Goal: Task Accomplishment & Management: Complete application form

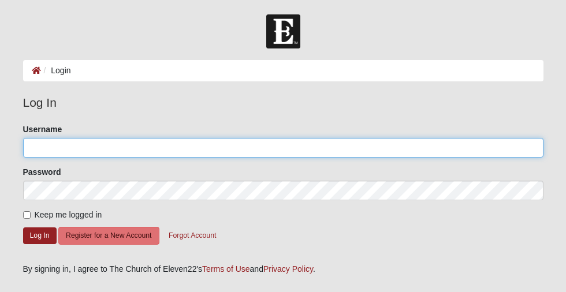
type input "keely.ricks"
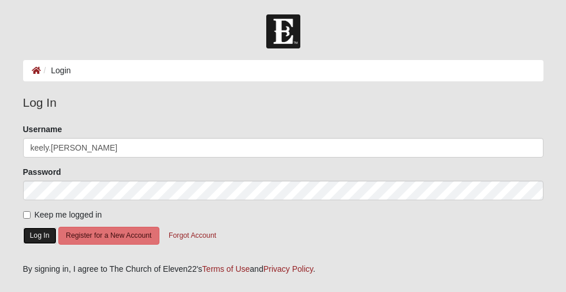
click at [46, 237] on button "Log In" at bounding box center [40, 236] width 34 height 17
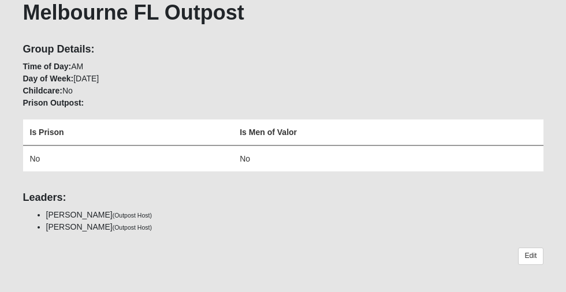
scroll to position [112, 0]
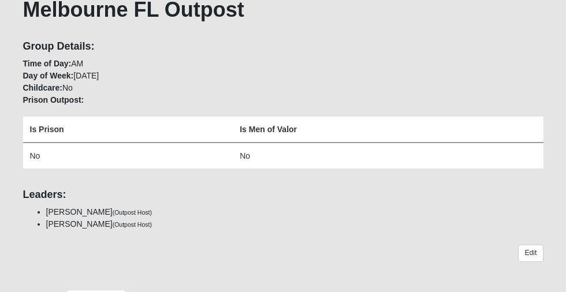
click at [82, 87] on div "Group Details: Time of Day: AM Day of Week: Sunday Childcare: No Prison Outpost…" at bounding box center [283, 110] width 538 height 141
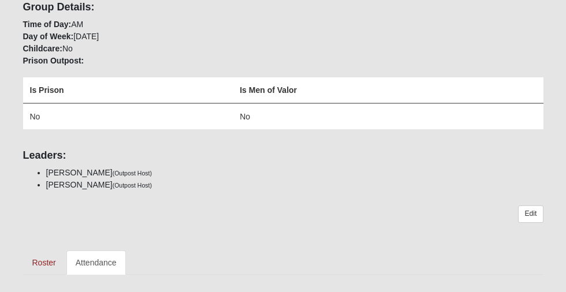
scroll to position [153, 0]
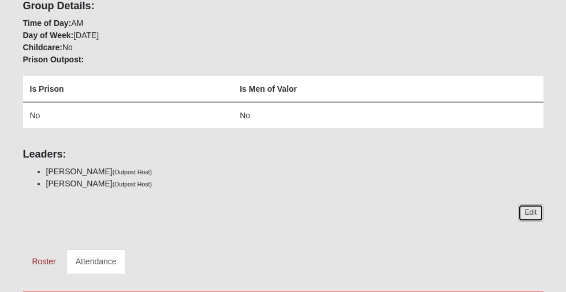
click at [533, 212] on link "Edit" at bounding box center [530, 213] width 25 height 17
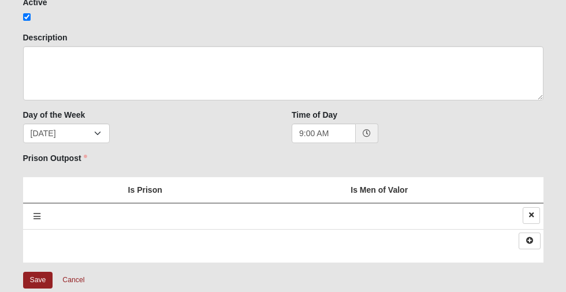
scroll to position [148, 0]
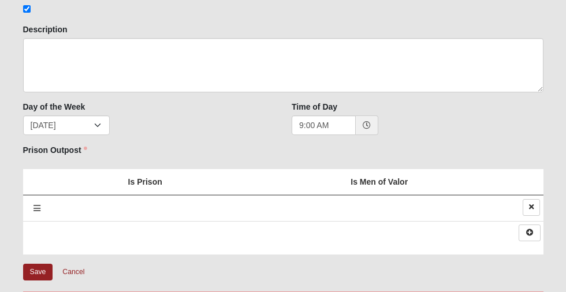
click at [35, 209] on icon at bounding box center [37, 209] width 7 height 8
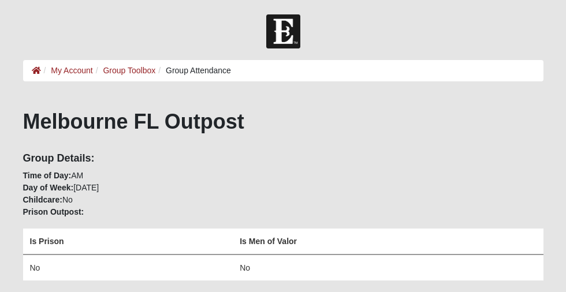
click at [72, 199] on div "Group Details: Time of Day: AM Day of Week: Sunday Childcare: No Prison Outpost…" at bounding box center [283, 223] width 538 height 141
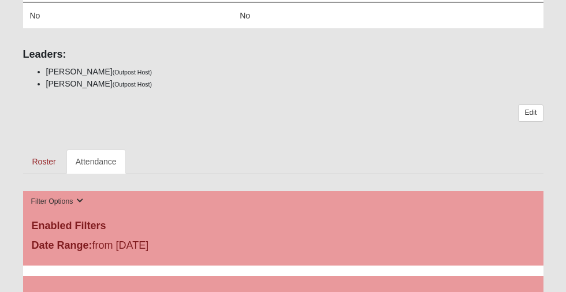
scroll to position [255, 0]
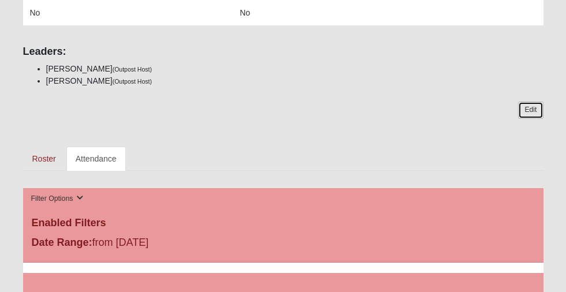
click at [528, 113] on link "Edit" at bounding box center [530, 110] width 25 height 17
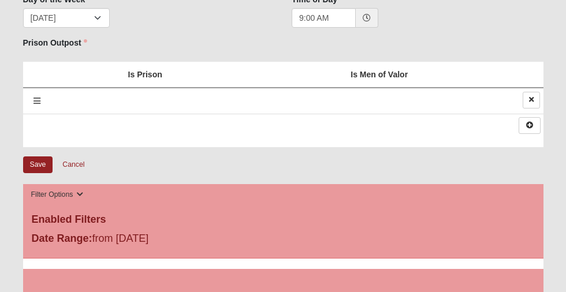
scroll to position [135, 0]
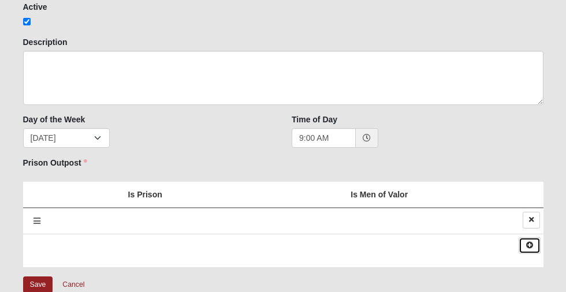
click at [531, 244] on icon at bounding box center [529, 245] width 9 height 7
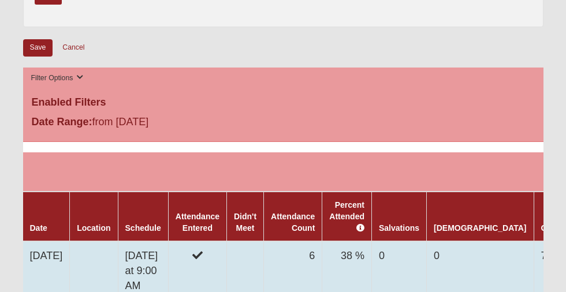
scroll to position [354, 0]
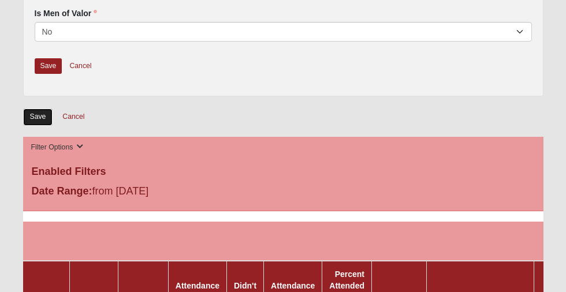
click at [33, 118] on input "Save" at bounding box center [38, 117] width 30 height 17
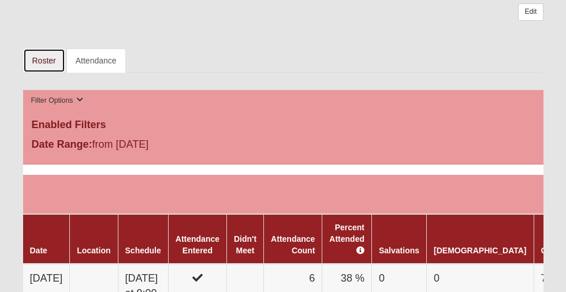
click at [49, 62] on link "Roster" at bounding box center [44, 61] width 42 height 24
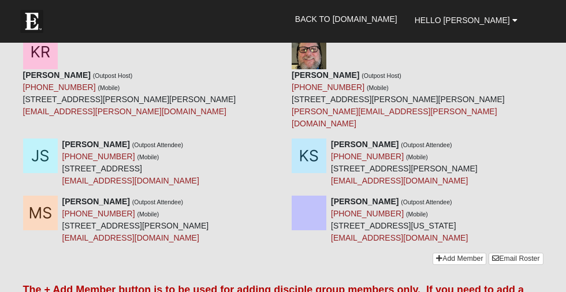
scroll to position [929, 0]
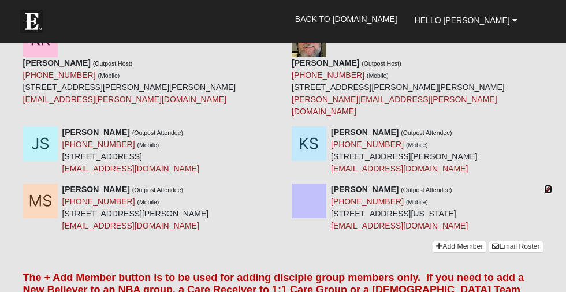
click at [548, 186] on icon at bounding box center [548, 190] width 8 height 8
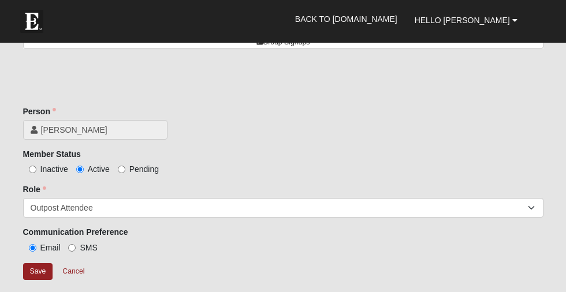
scroll to position [179, 0]
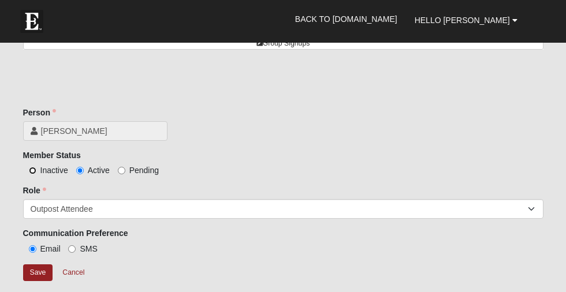
click at [34, 169] on input "Inactive" at bounding box center [33, 171] width 8 height 8
radio input "true"
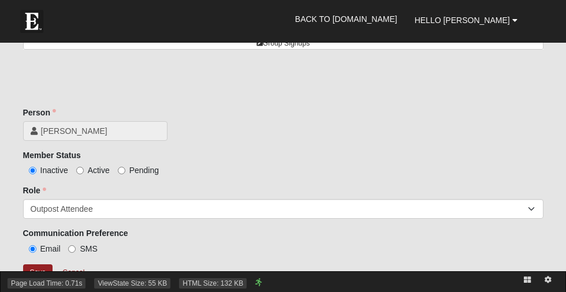
click at [35, 273] on div "Page Load Time: 0.71s ViewState Size: 55 KB HTML Size: 132 KB" at bounding box center [283, 282] width 566 height 21
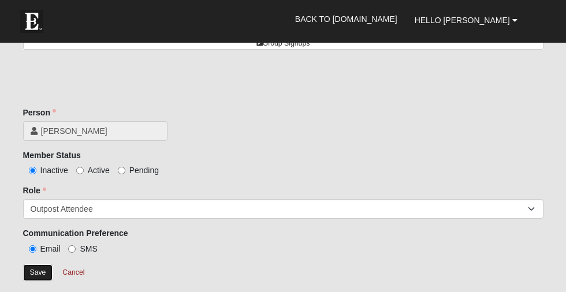
click at [38, 269] on input "Save" at bounding box center [38, 273] width 30 height 17
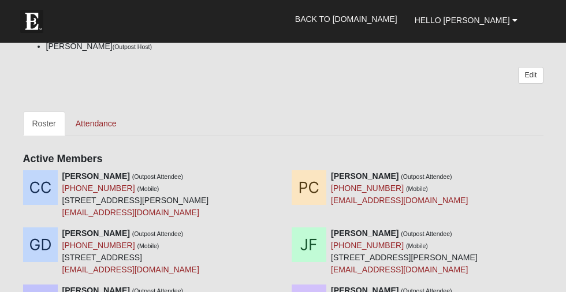
scroll to position [473, 0]
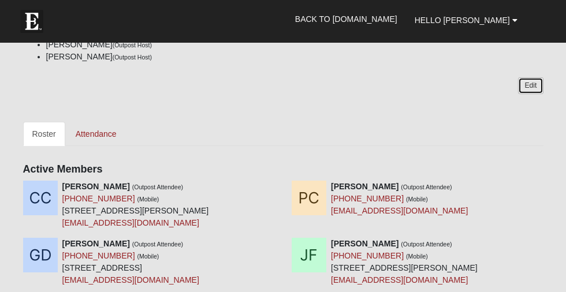
click at [526, 84] on link "Edit" at bounding box center [530, 85] width 25 height 17
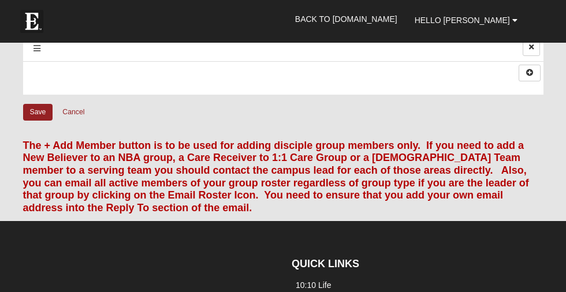
scroll to position [627, 0]
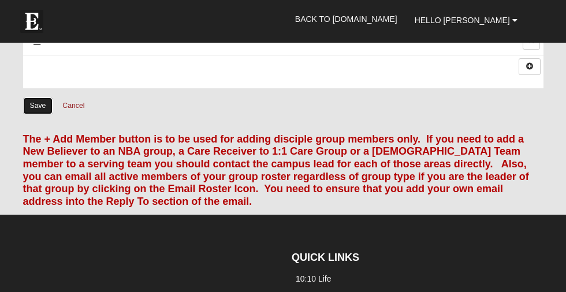
click at [32, 106] on input "Save" at bounding box center [38, 106] width 30 height 17
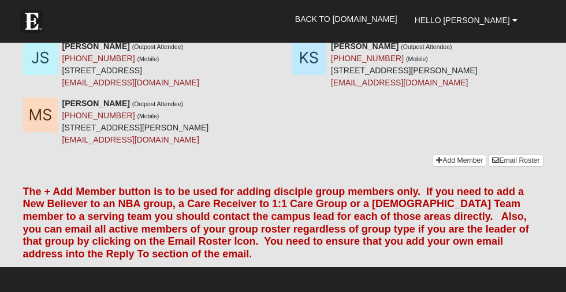
scroll to position [927, 0]
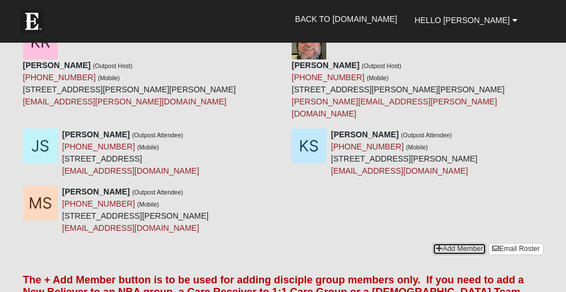
click at [445, 243] on link "Add Member" at bounding box center [460, 249] width 54 height 12
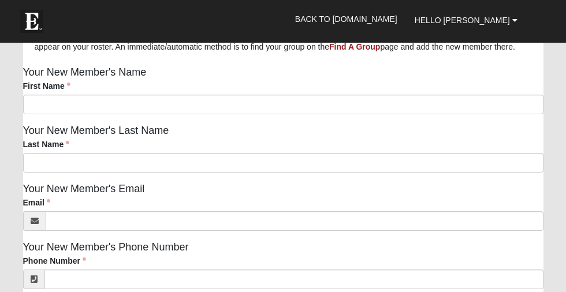
scroll to position [170, 0]
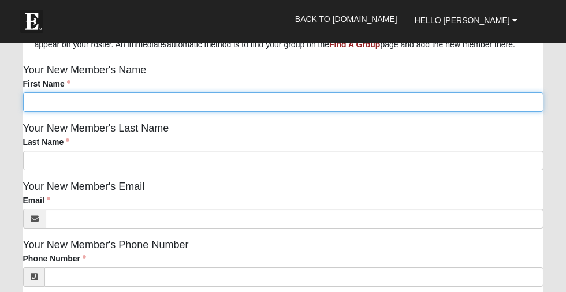
click at [221, 111] on input "First Name" at bounding box center [283, 102] width 521 height 20
type input "Dewey"
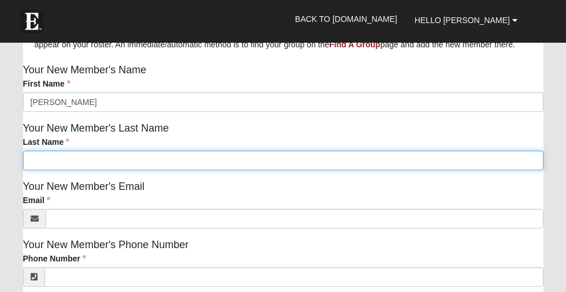
click at [189, 170] on input "Last Name" at bounding box center [283, 161] width 521 height 20
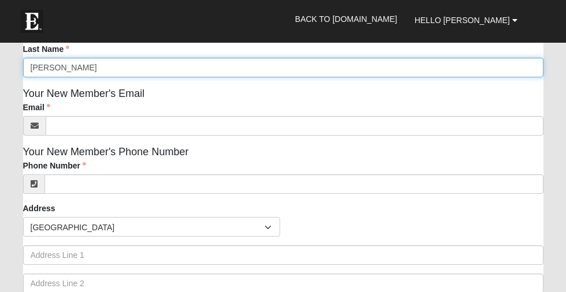
scroll to position [264, 0]
type input "Meeks"
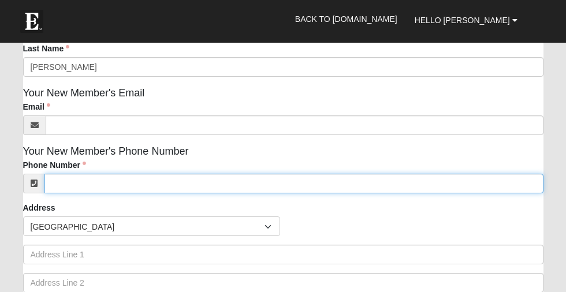
click at [121, 194] on input "Phone Number" at bounding box center [293, 184] width 499 height 20
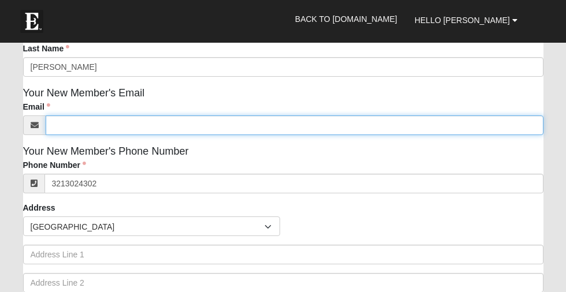
type input "(321) 302-4302"
click at [123, 135] on input "Email" at bounding box center [295, 126] width 498 height 20
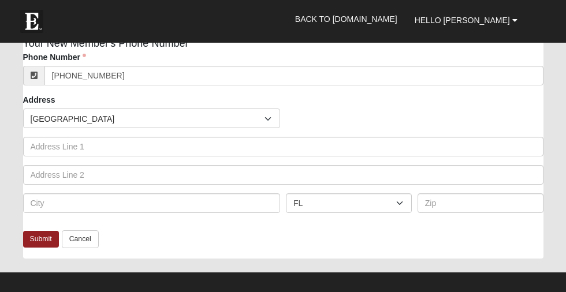
scroll to position [372, 0]
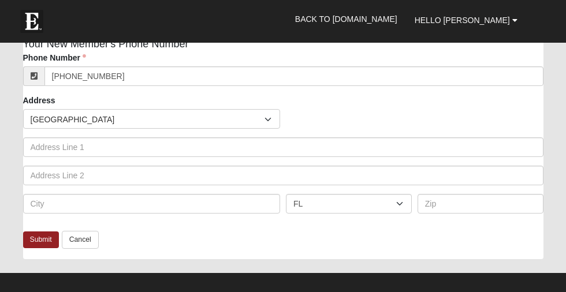
type input "deweymeeks@gmail.com"
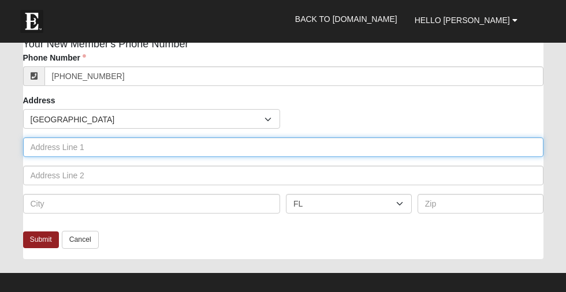
click at [142, 157] on input "text" at bounding box center [283, 148] width 521 height 20
type input "1110 Maikai Dr"
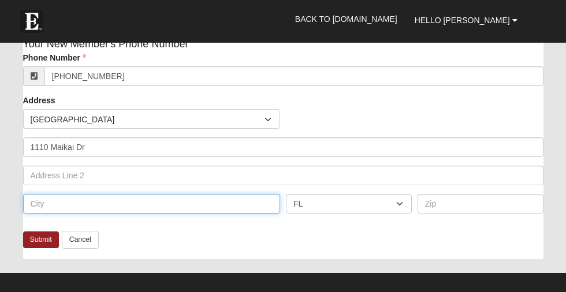
click at [111, 214] on input "text" at bounding box center [152, 204] width 258 height 20
type input "Merritt Island"
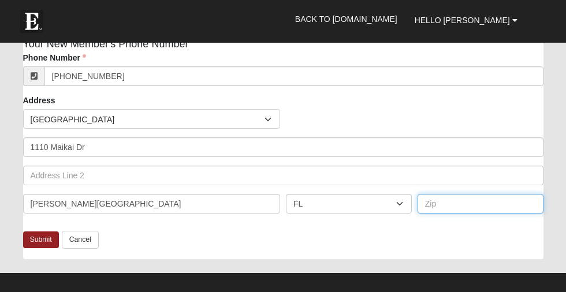
click at [443, 214] on input "text" at bounding box center [481, 204] width 126 height 20
type input "32953"
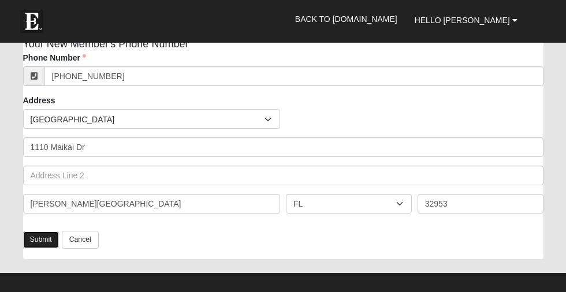
click at [44, 249] on link "Submit" at bounding box center [41, 240] width 36 height 17
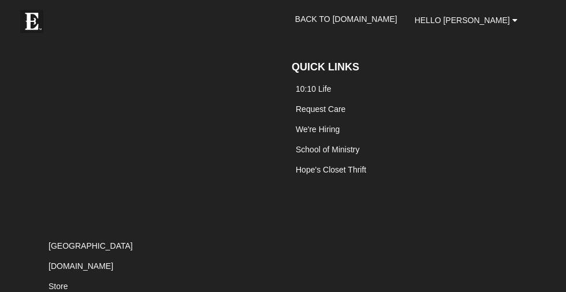
scroll to position [0, 0]
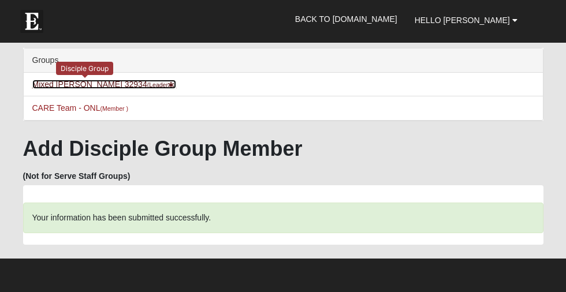
click at [84, 86] on link "Mixed Ricks 32934 (Leader )" at bounding box center [104, 84] width 144 height 9
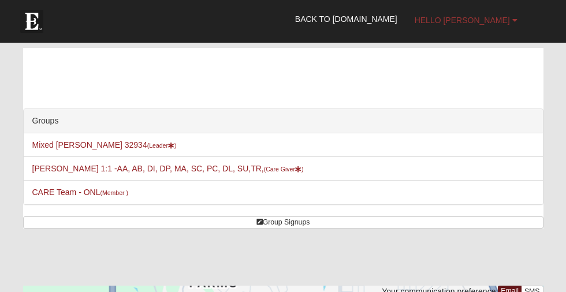
click at [500, 23] on span "Hello [PERSON_NAME]" at bounding box center [462, 20] width 95 height 9
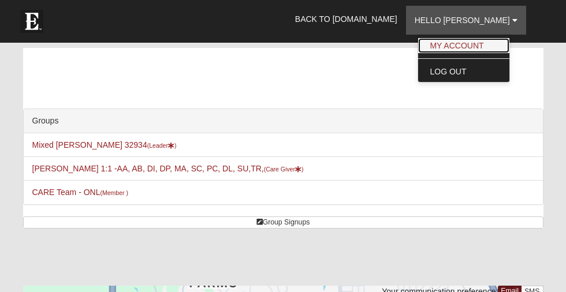
click at [487, 44] on link "My Account" at bounding box center [463, 45] width 91 height 15
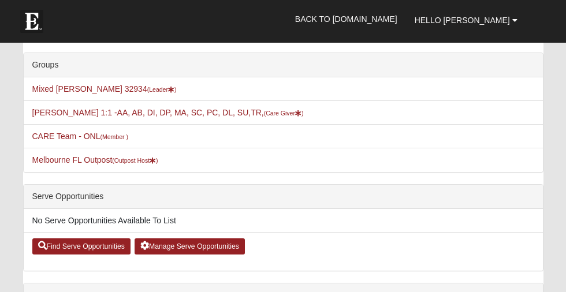
scroll to position [205, 0]
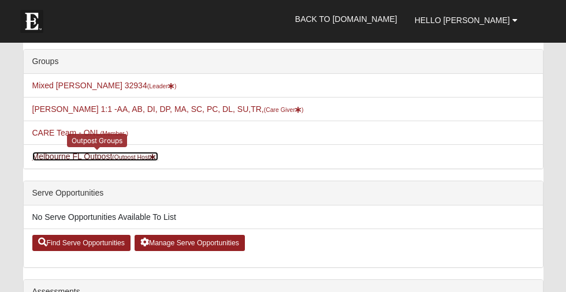
click at [125, 158] on small "(Outpost Host )" at bounding box center [135, 157] width 46 height 7
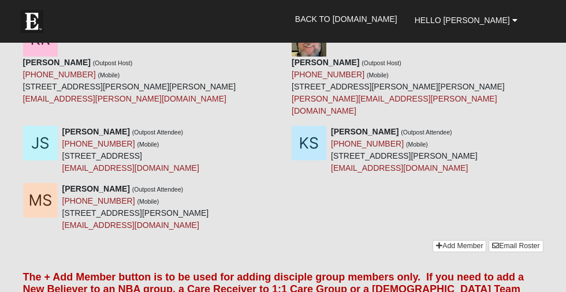
scroll to position [928, 0]
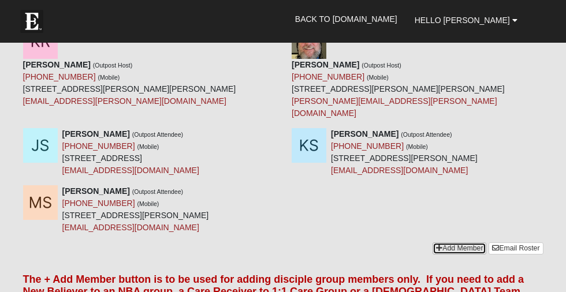
click at [452, 243] on link "Add Member" at bounding box center [460, 249] width 54 height 12
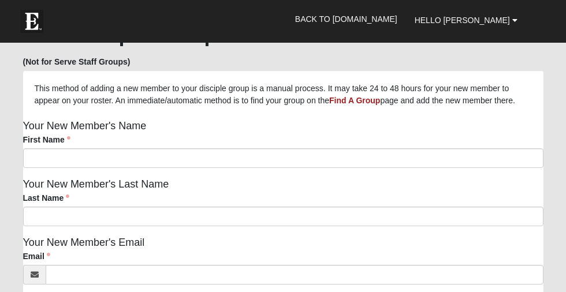
scroll to position [116, 0]
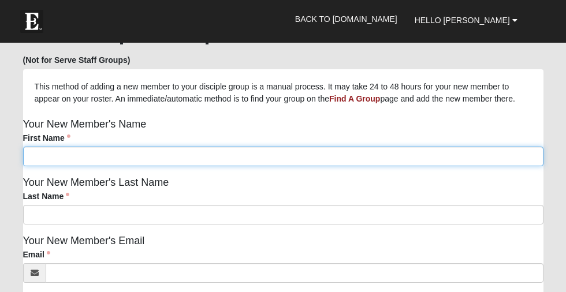
click at [250, 166] on input "First Name" at bounding box center [283, 157] width 521 height 20
type input "Erin"
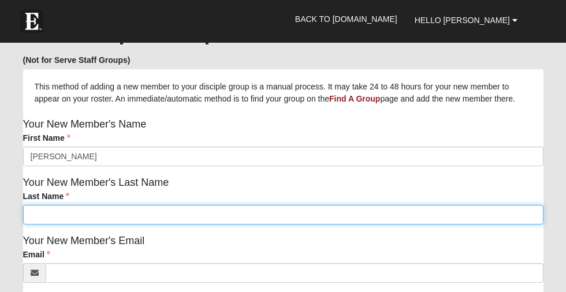
click at [205, 225] on input "Last Name" at bounding box center [283, 215] width 521 height 20
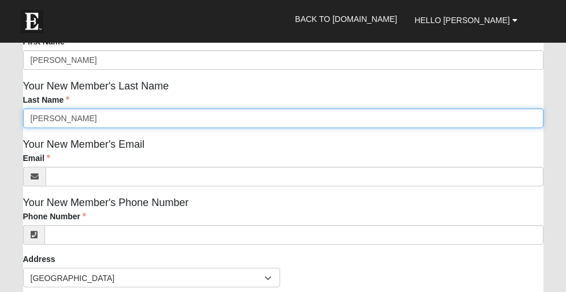
scroll to position [214, 0]
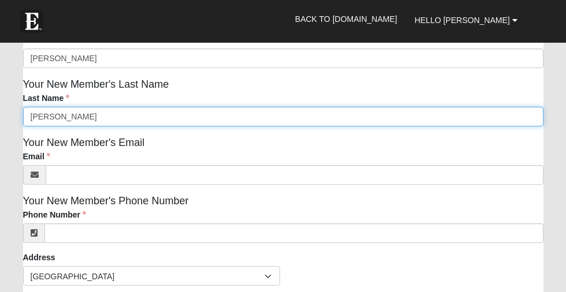
type input "Meeks"
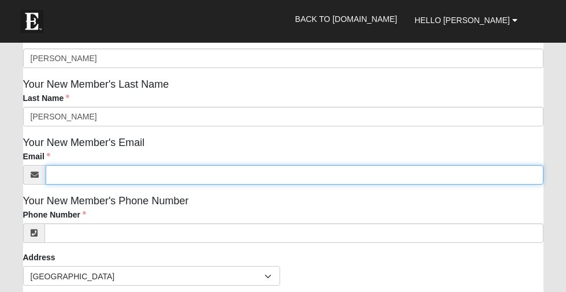
click at [178, 185] on input "Email" at bounding box center [295, 175] width 498 height 20
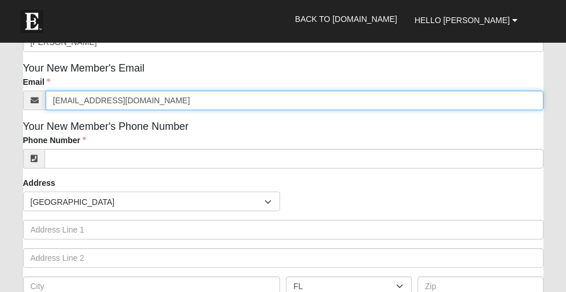
scroll to position [289, 0]
type input "erindmeeks@gmail.com"
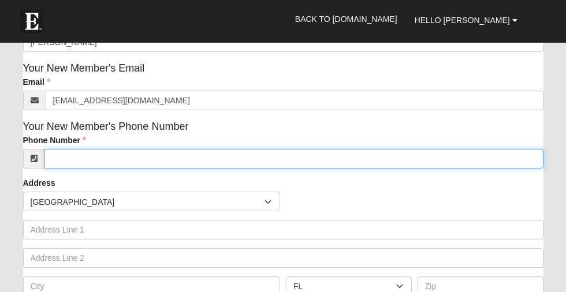
click at [121, 169] on input "Phone Number" at bounding box center [293, 159] width 499 height 20
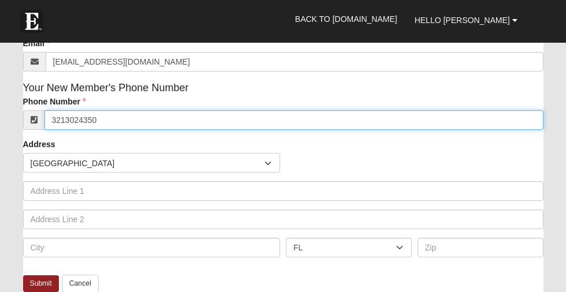
scroll to position [329, 0]
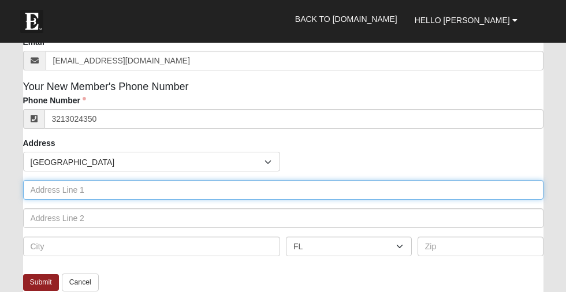
type input "(321) 302-4350"
click at [132, 200] on input "text" at bounding box center [283, 190] width 521 height 20
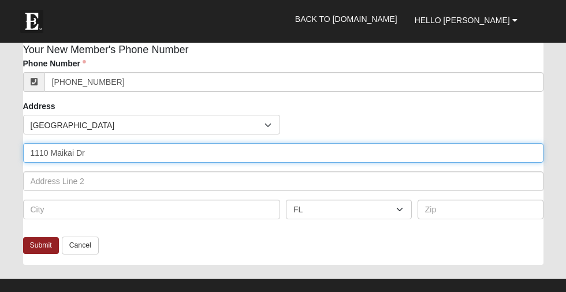
scroll to position [366, 0]
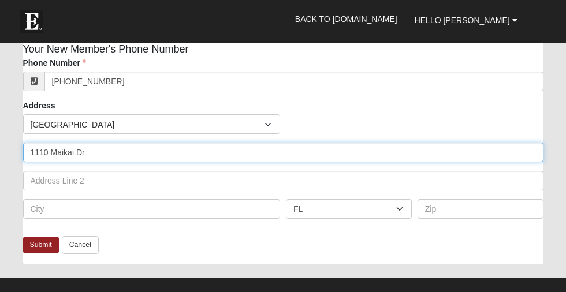
type input "1110 Maikai Dr"
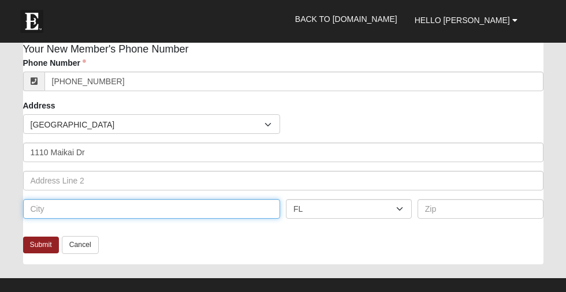
click at [82, 219] on input "text" at bounding box center [152, 209] width 258 height 20
type input "Merritt Island"
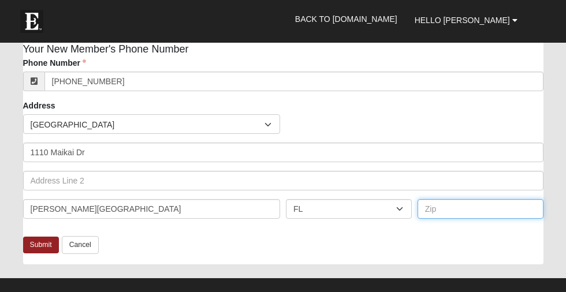
click at [443, 219] on input "text" at bounding box center [481, 209] width 126 height 20
type input "32953"
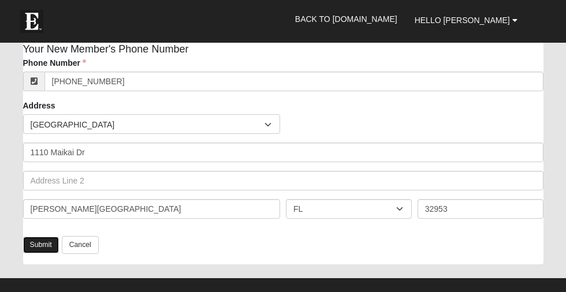
click at [53, 254] on link "Submit" at bounding box center [41, 245] width 36 height 17
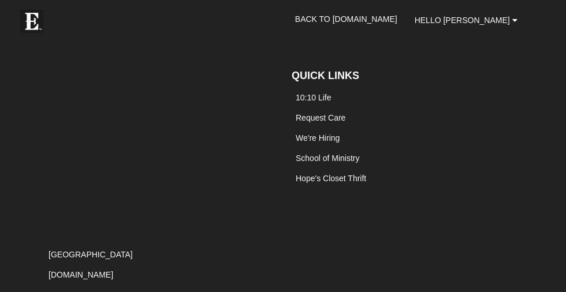
scroll to position [0, 0]
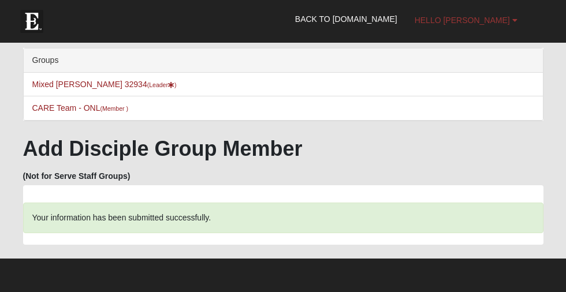
click at [491, 18] on span "Hello [PERSON_NAME]" at bounding box center [462, 20] width 95 height 9
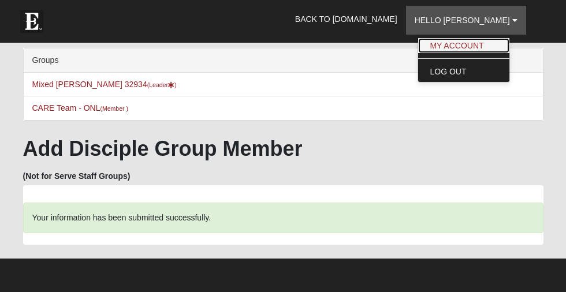
click at [484, 46] on link "My Account" at bounding box center [463, 45] width 91 height 15
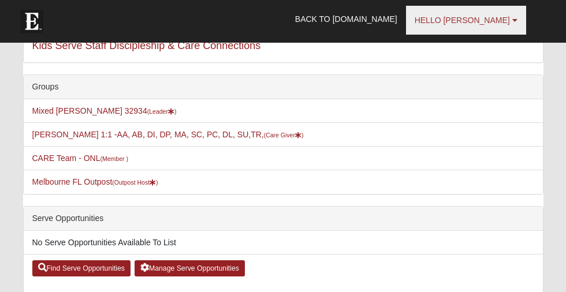
scroll to position [183, 0]
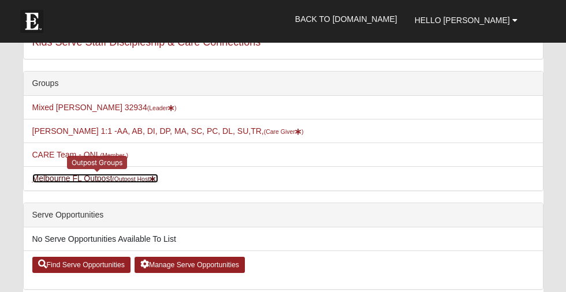
click at [113, 181] on link "[GEOGRAPHIC_DATA] FL Outpost (Outpost Host )" at bounding box center [95, 178] width 126 height 9
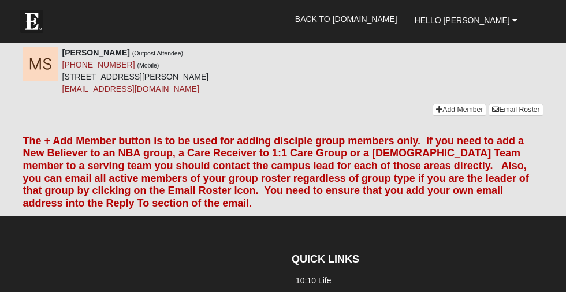
scroll to position [1068, 0]
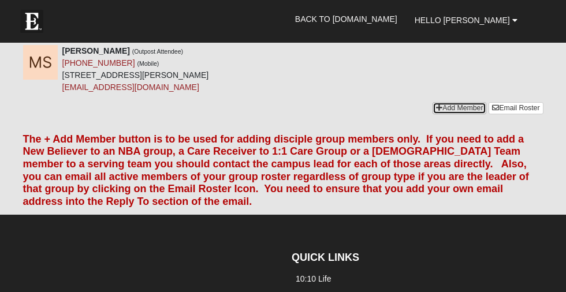
click at [446, 102] on link "Add Member" at bounding box center [460, 108] width 54 height 12
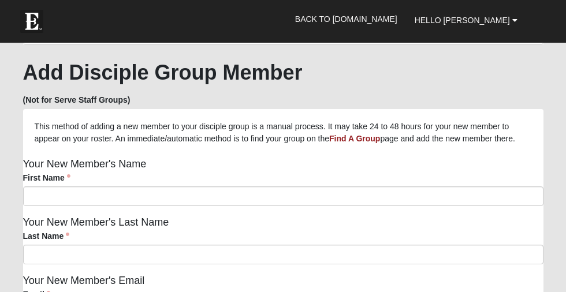
scroll to position [82, 0]
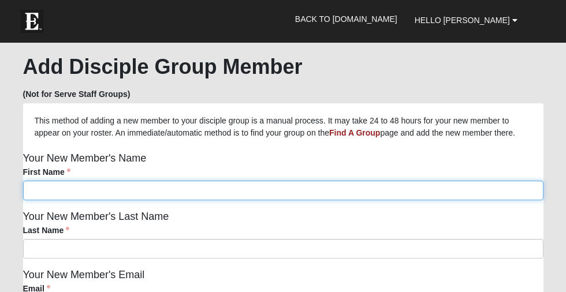
click at [304, 201] on input "First Name" at bounding box center [283, 191] width 521 height 20
type input "[PERSON_NAME]"
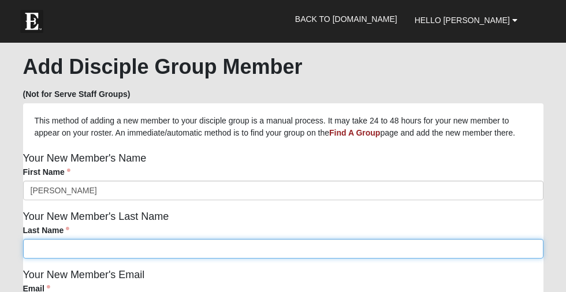
click at [253, 259] on input "Last Name" at bounding box center [283, 249] width 521 height 20
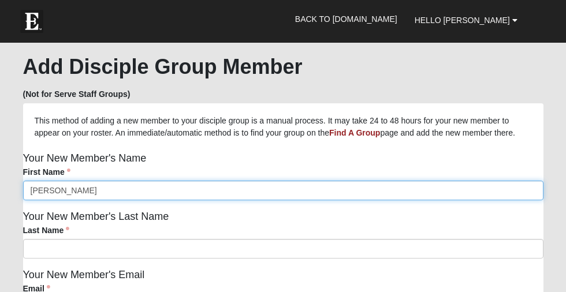
click at [99, 201] on input "Marcy" at bounding box center [283, 191] width 521 height 20
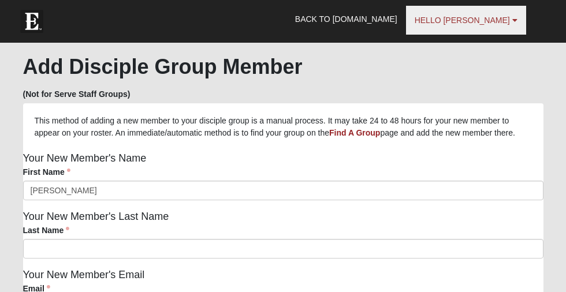
click at [469, 19] on span "Hello [PERSON_NAME]" at bounding box center [462, 20] width 95 height 9
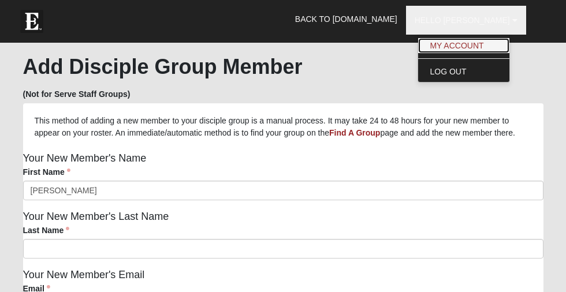
click at [476, 49] on link "My Account" at bounding box center [463, 45] width 91 height 15
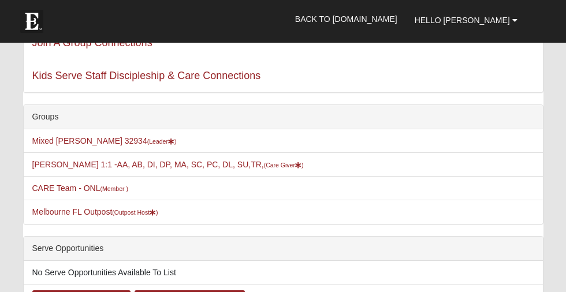
scroll to position [151, 0]
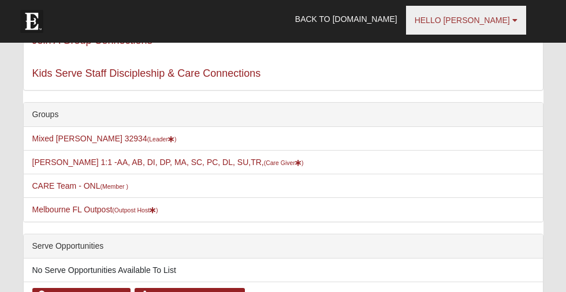
click at [491, 14] on link "Hello [PERSON_NAME]" at bounding box center [466, 20] width 120 height 29
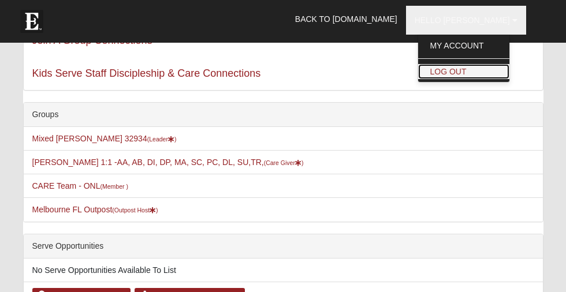
click at [491, 71] on link "Log Out" at bounding box center [463, 71] width 91 height 15
